Goal: Task Accomplishment & Management: Complete application form

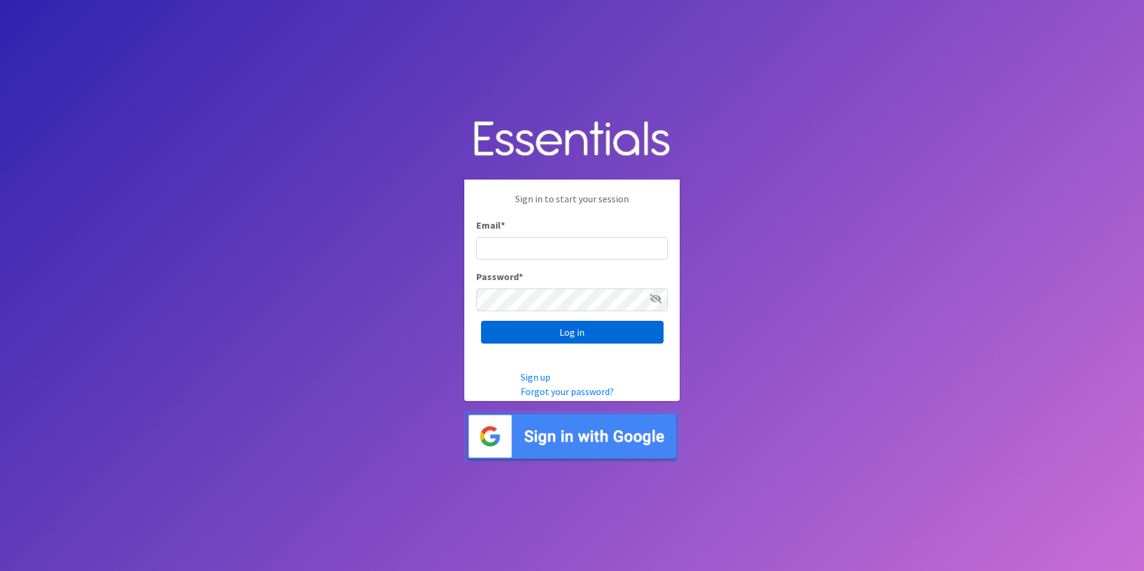
type input "[EMAIL_ADDRESS][DOMAIN_NAME]"
click at [527, 331] on input "Log in" at bounding box center [572, 332] width 183 height 23
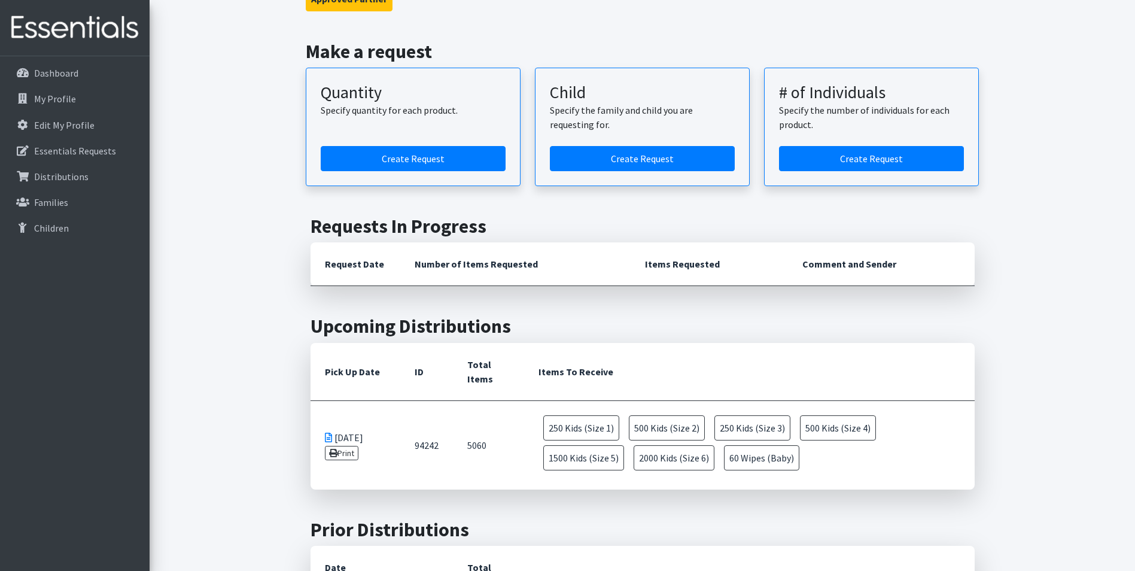
scroll to position [120, 0]
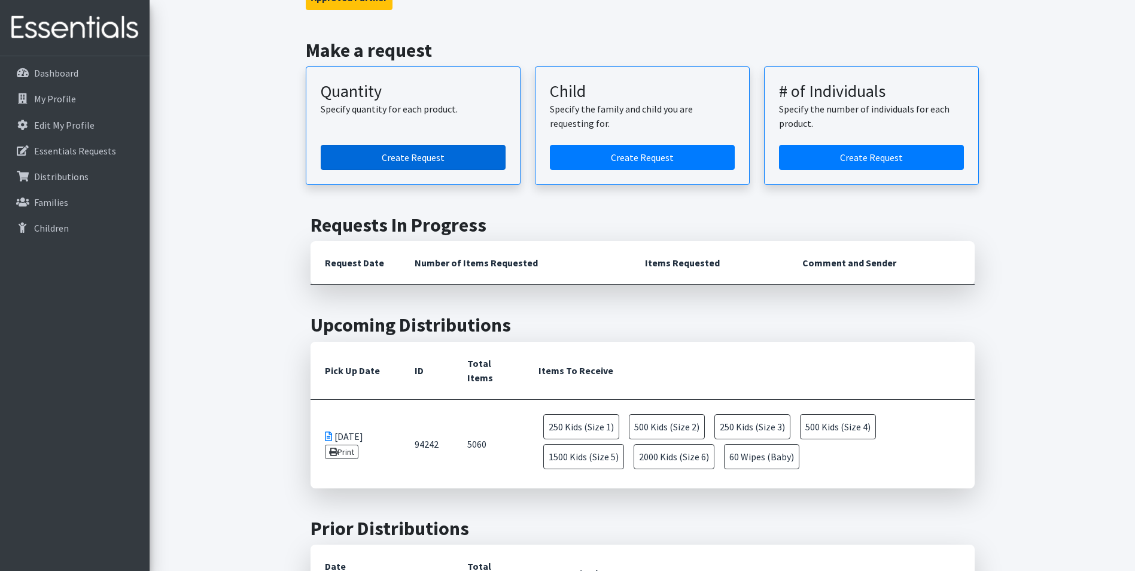
click at [409, 159] on link "Create Request" at bounding box center [413, 157] width 185 height 25
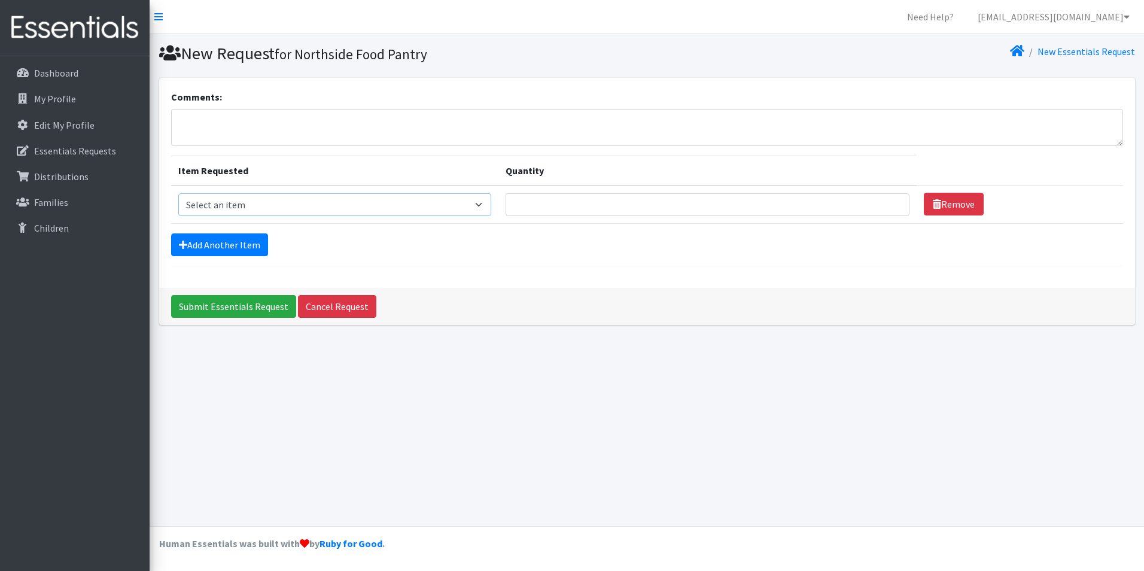
click at [206, 204] on select "Select an item Kids (Newborn) Kids (Size 1) Kids (Size 2) Kids (Size 3) Kids (S…" at bounding box center [335, 204] width 314 height 23
select select "3400"
click at [178, 193] on select "Select an item Kids (Newborn) Kids (Size 1) Kids (Size 2) Kids (Size 3) Kids (S…" at bounding box center [335, 204] width 314 height 23
click at [537, 203] on input "Quantity" at bounding box center [707, 204] width 403 height 23
type input "10"
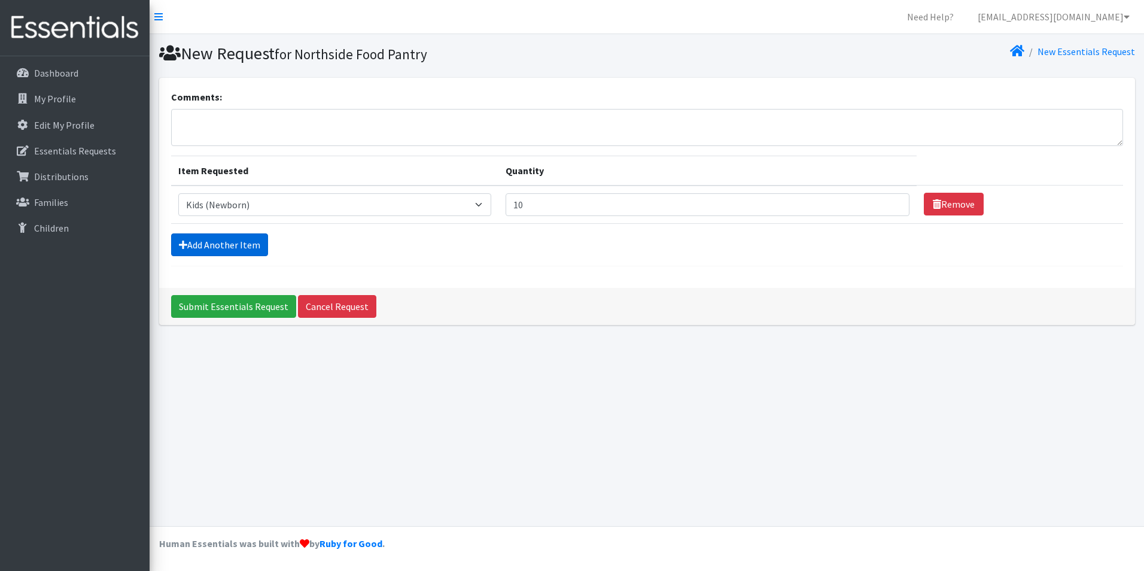
click at [253, 250] on link "Add Another Item" at bounding box center [219, 244] width 97 height 23
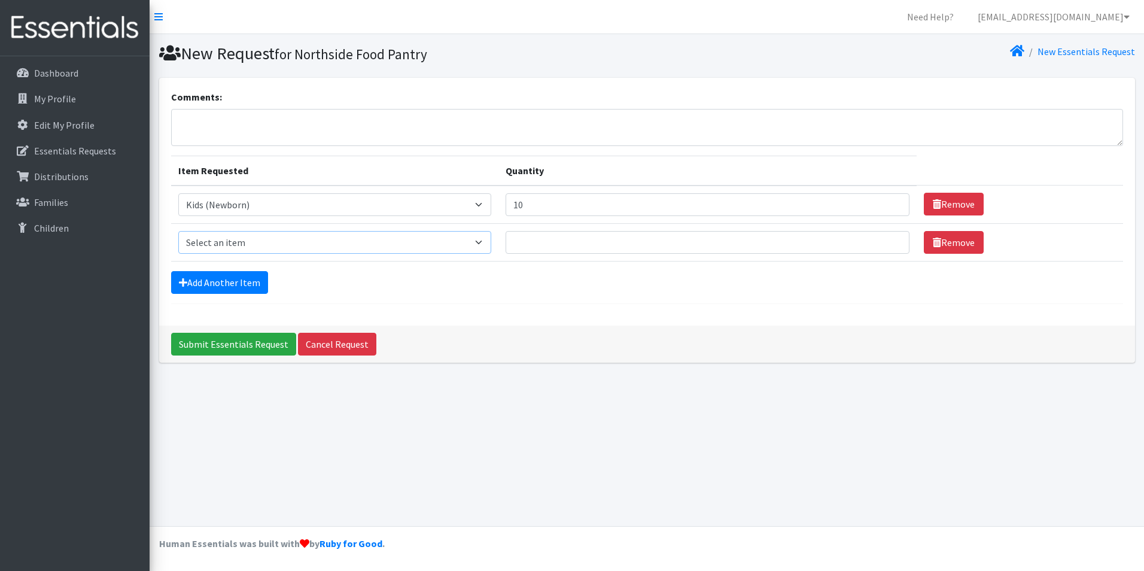
click at [236, 246] on select "Select an item Kids (Newborn) Kids (Size 1) Kids (Size 2) Kids (Size 3) Kids (S…" at bounding box center [335, 242] width 314 height 23
select select "3401"
click at [178, 231] on select "Select an item Kids (Newborn) Kids (Size 1) Kids (Size 2) Kids (Size 3) Kids (S…" at bounding box center [335, 242] width 314 height 23
click at [534, 238] on input "Quantity" at bounding box center [707, 242] width 403 height 23
type input "10"
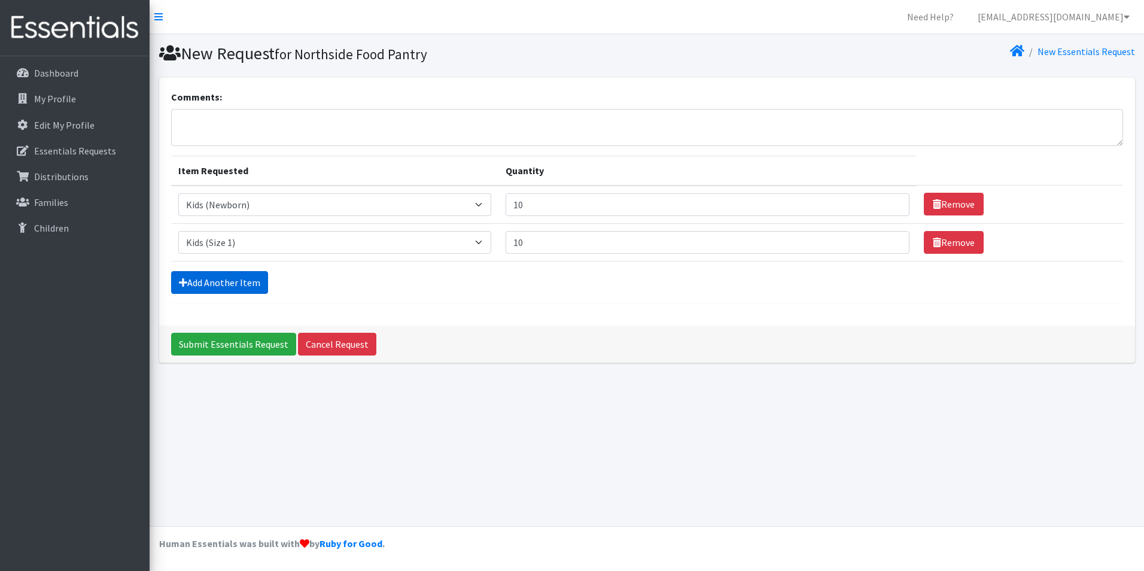
click at [235, 287] on link "Add Another Item" at bounding box center [219, 282] width 97 height 23
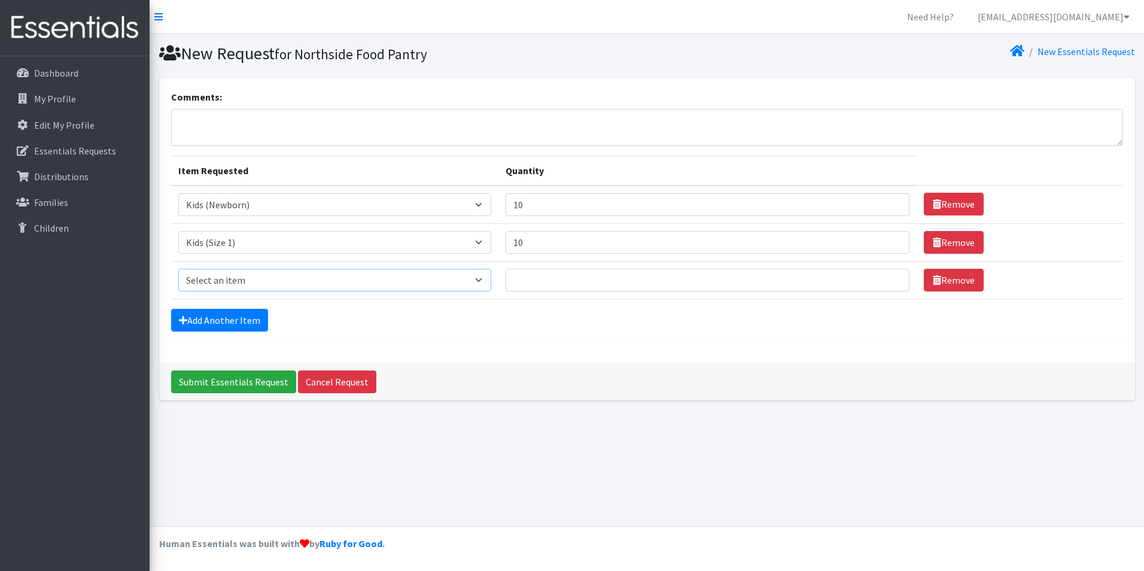
click at [396, 287] on select "Select an item Kids (Newborn) Kids (Size 1) Kids (Size 2) Kids (Size 3) Kids (S…" at bounding box center [335, 280] width 314 height 23
select select "3420"
click at [178, 269] on select "Select an item Kids (Newborn) Kids (Size 1) Kids (Size 2) Kids (Size 3) Kids (S…" at bounding box center [335, 280] width 314 height 23
click at [595, 285] on input "Quantity" at bounding box center [707, 280] width 403 height 23
type input "20"
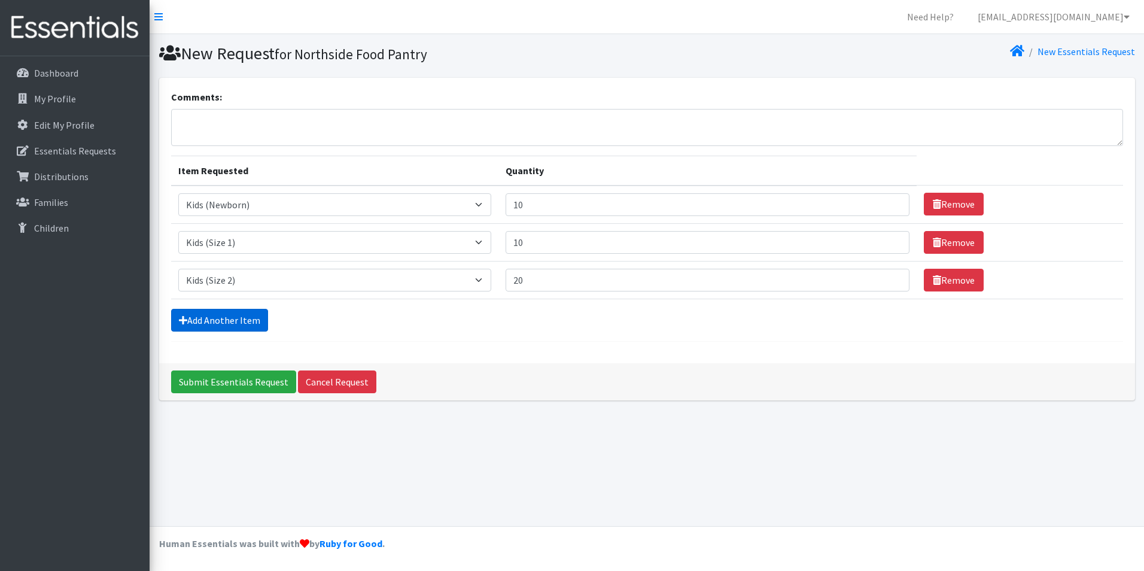
click at [221, 314] on link "Add Another Item" at bounding box center [219, 320] width 97 height 23
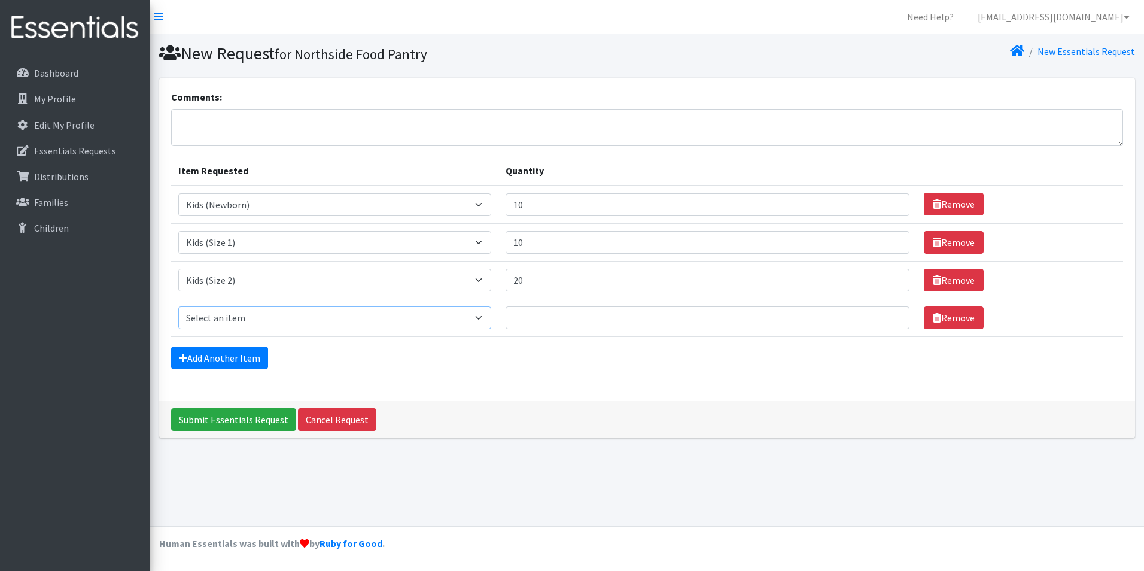
click at [221, 314] on select "Select an item Kids (Newborn) Kids (Size 1) Kids (Size 2) Kids (Size 3) Kids (S…" at bounding box center [335, 317] width 314 height 23
select select "3393"
click at [178, 306] on select "Select an item Kids (Newborn) Kids (Size 1) Kids (Size 2) Kids (Size 3) Kids (S…" at bounding box center [335, 317] width 314 height 23
click at [556, 320] on input "Quantity" at bounding box center [707, 317] width 403 height 23
type input "30"
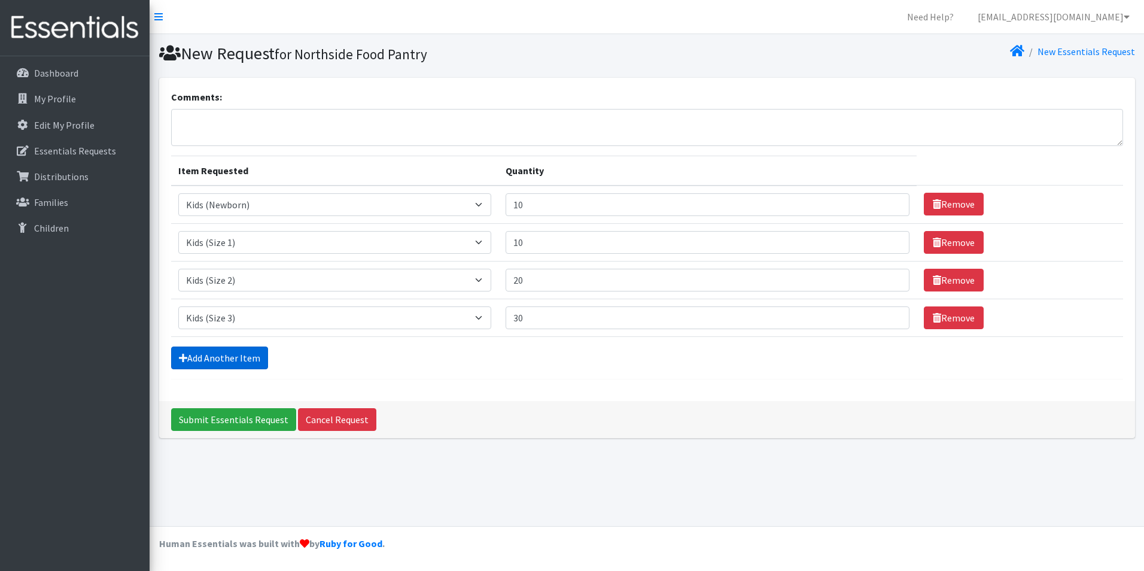
click at [243, 363] on link "Add Another Item" at bounding box center [219, 358] width 97 height 23
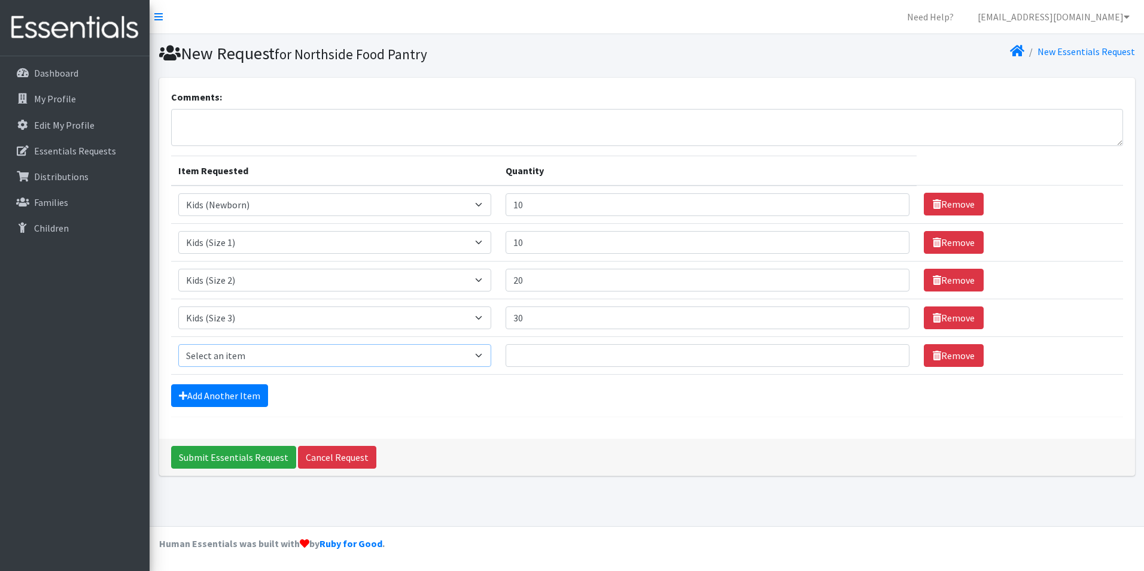
click at [244, 360] on select "Select an item Kids (Newborn) Kids (Size 1) Kids (Size 2) Kids (Size 3) Kids (S…" at bounding box center [335, 355] width 314 height 23
select select "3394"
click at [178, 344] on select "Select an item Kids (Newborn) Kids (Size 1) Kids (Size 2) Kids (Size 3) Kids (S…" at bounding box center [335, 355] width 314 height 23
click at [525, 357] on input "Quantity" at bounding box center [707, 355] width 403 height 23
type input "30"
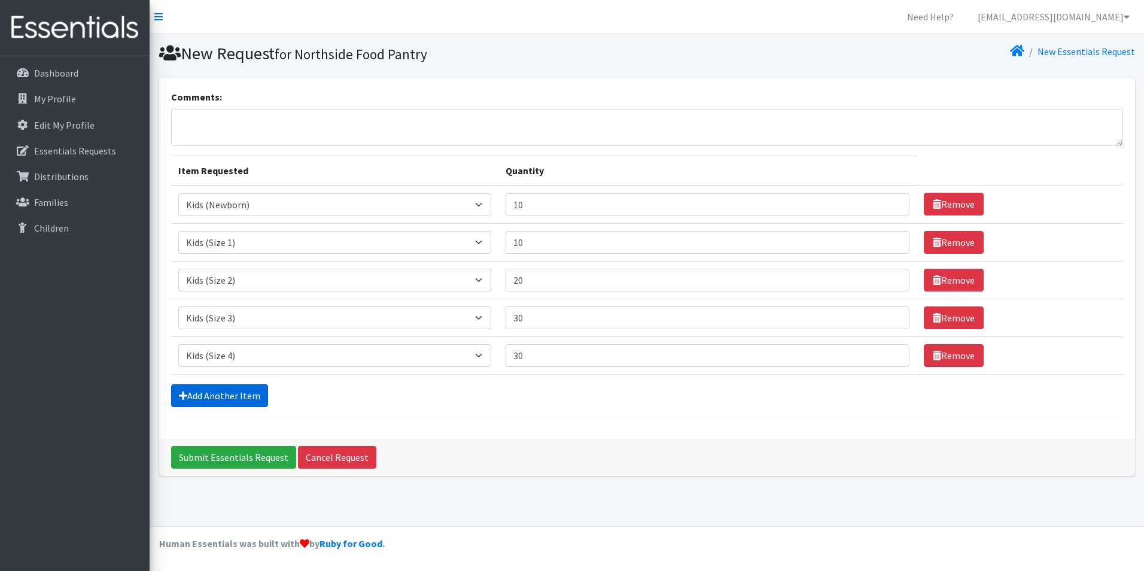
click at [242, 389] on link "Add Another Item" at bounding box center [219, 395] width 97 height 23
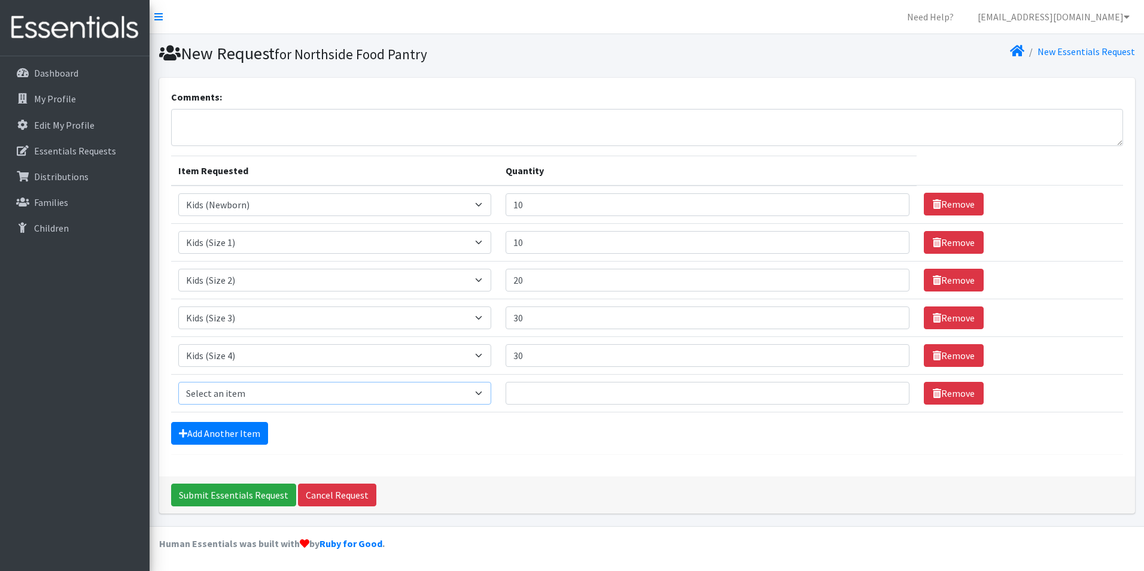
click at [242, 389] on select "Select an item Kids (Newborn) Kids (Size 1) Kids (Size 2) Kids (Size 3) Kids (S…" at bounding box center [335, 393] width 314 height 23
select select "3407"
click at [178, 382] on select "Select an item Kids (Newborn) Kids (Size 1) Kids (Size 2) Kids (Size 3) Kids (S…" at bounding box center [335, 393] width 314 height 23
click at [543, 401] on input "Quantity" at bounding box center [707, 393] width 403 height 23
type input "70"
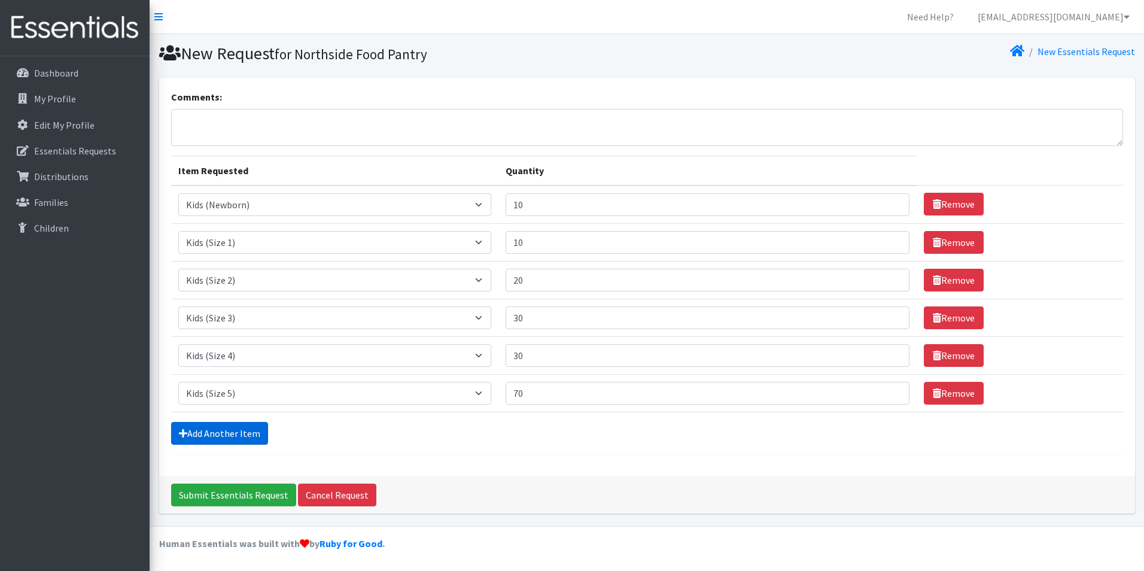
click at [246, 432] on link "Add Another Item" at bounding box center [219, 433] width 97 height 23
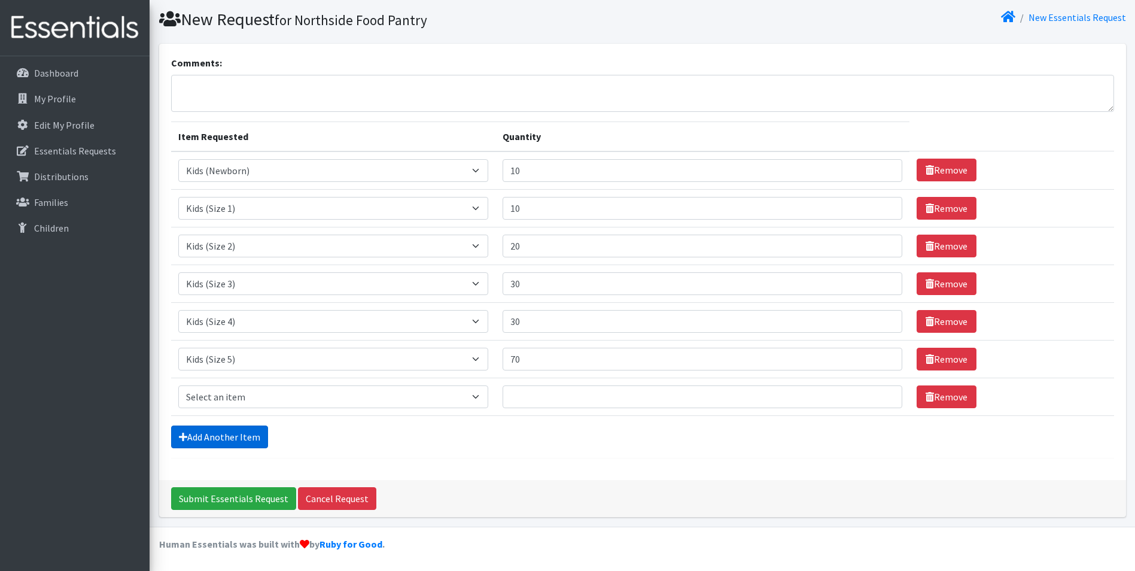
scroll to position [35, 0]
click at [246, 400] on select "Select an item Kids (Newborn) Kids (Size 1) Kids (Size 2) Kids (Size 3) Kids (S…" at bounding box center [333, 396] width 311 height 23
select select "3419"
click at [178, 385] on select "Select an item Kids (Newborn) Kids (Size 1) Kids (Size 2) Kids (Size 3) Kids (S…" at bounding box center [333, 396] width 311 height 23
click at [534, 390] on input "Quantity" at bounding box center [703, 396] width 400 height 23
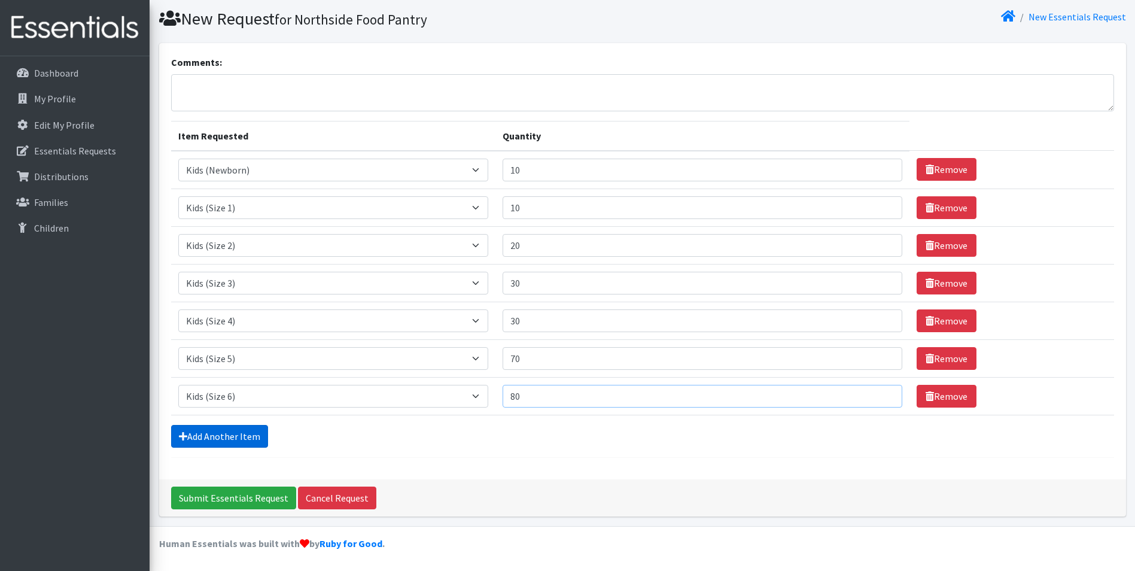
type input "80"
click at [249, 432] on link "Add Another Item" at bounding box center [219, 436] width 97 height 23
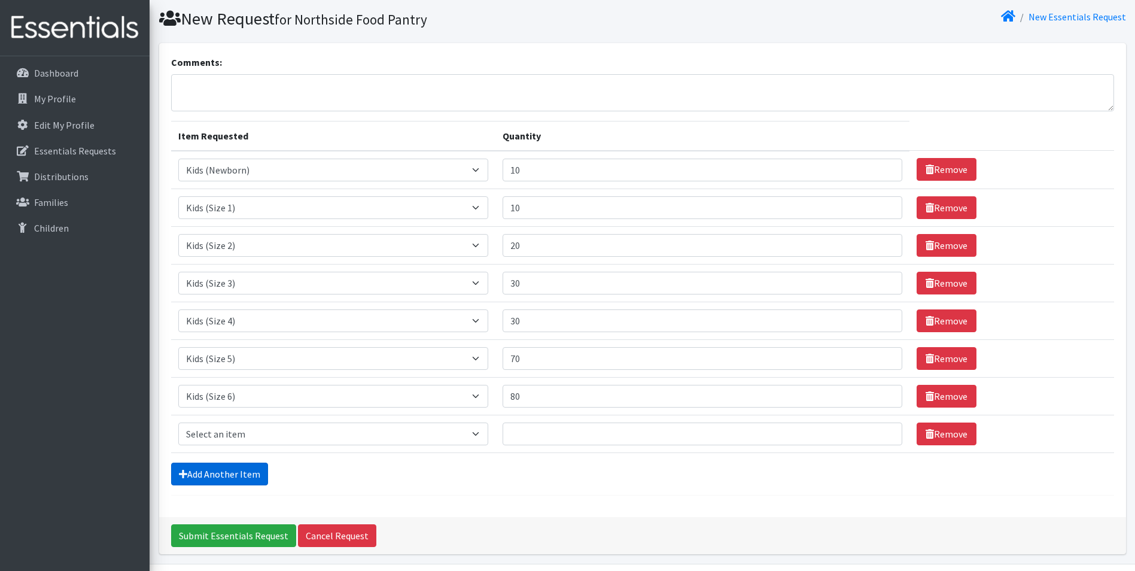
scroll to position [72, 0]
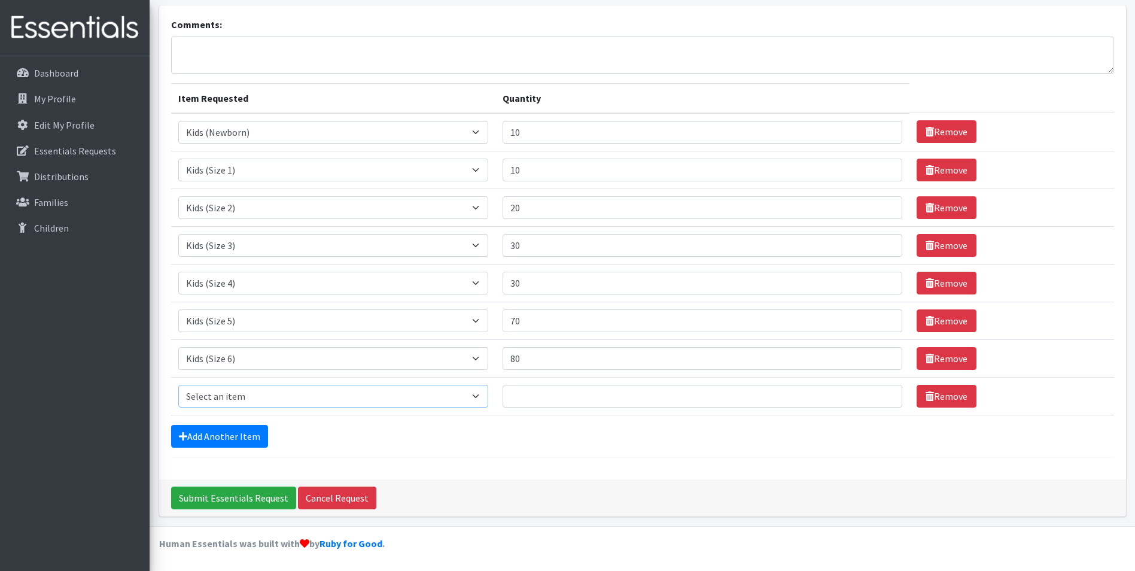
click at [250, 397] on select "Select an item Kids (Newborn) Kids (Size 1) Kids (Size 2) Kids (Size 3) Kids (S…" at bounding box center [333, 396] width 311 height 23
select select "3418"
click at [178, 385] on select "Select an item Kids (Newborn) Kids (Size 1) Kids (Size 2) Kids (Size 3) Kids (S…" at bounding box center [333, 396] width 311 height 23
click at [519, 395] on input "Quantity" at bounding box center [703, 396] width 400 height 23
type input "60"
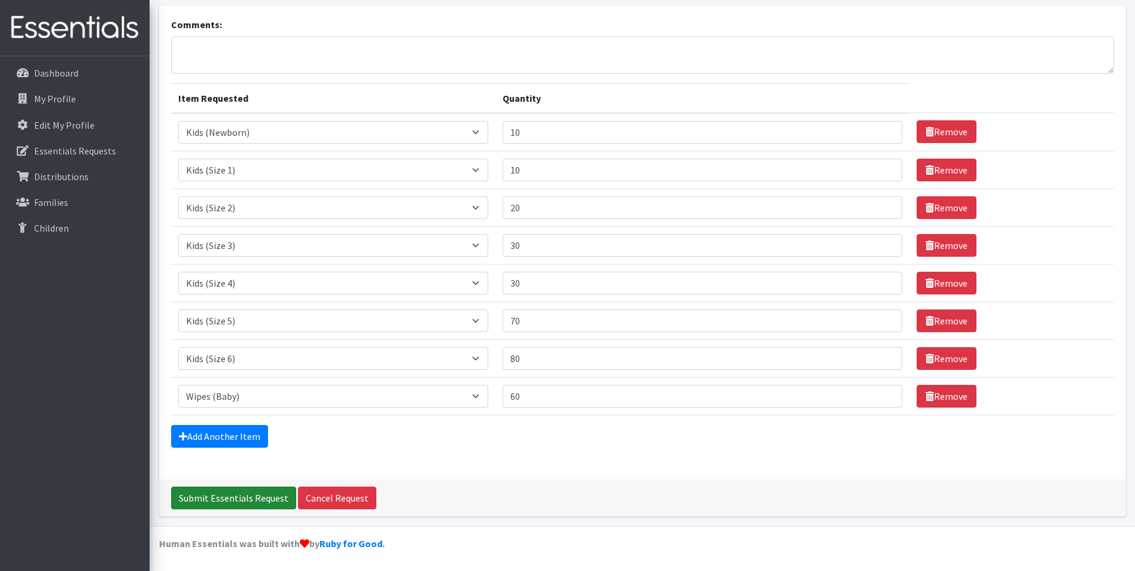
click at [245, 502] on input "Submit Essentials Request" at bounding box center [233, 498] width 125 height 23
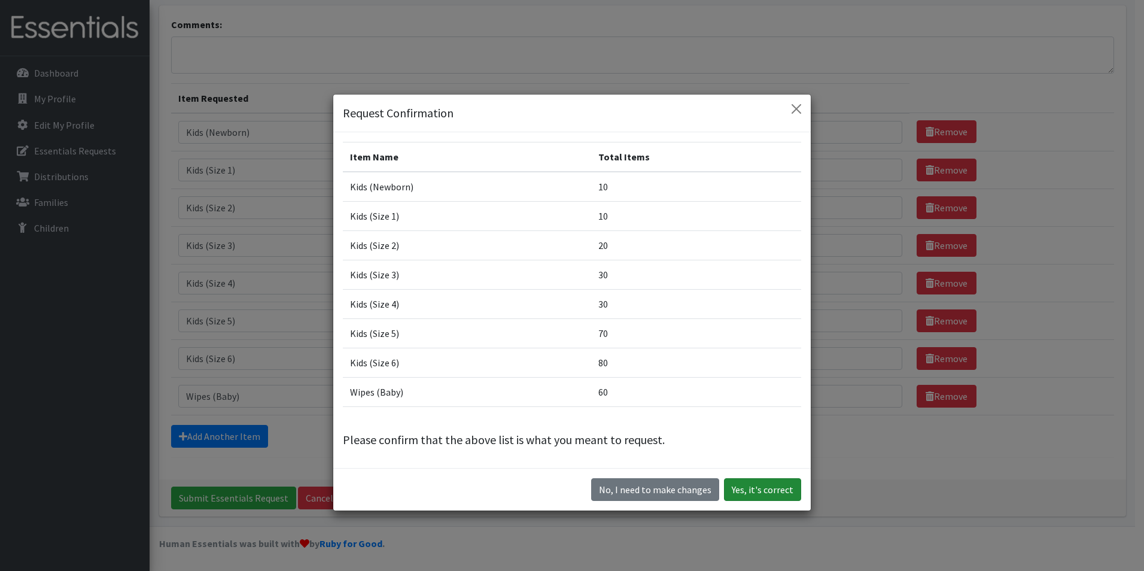
click at [760, 498] on button "Yes, it's correct" at bounding box center [762, 489] width 77 height 23
